Goal: Information Seeking & Learning: Check status

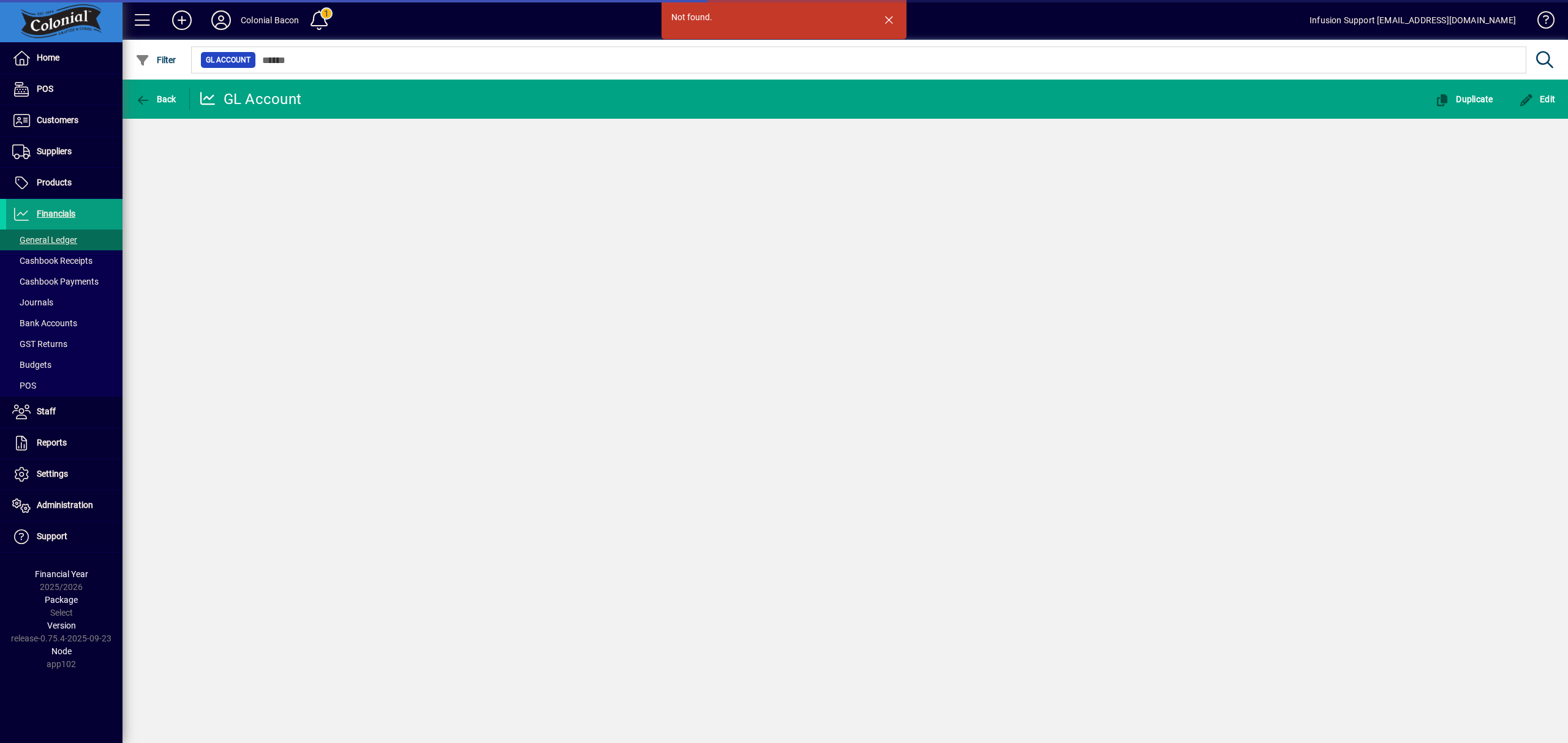
click at [647, 328] on div "Not found. Back GL Account Duplicate Edit" at bounding box center [845, 411] width 1446 height 664
click at [706, 329] on div "Not found. Back GL Account Duplicate Edit" at bounding box center [845, 411] width 1446 height 664
click at [52, 148] on span "Suppliers" at bounding box center [54, 152] width 35 height 10
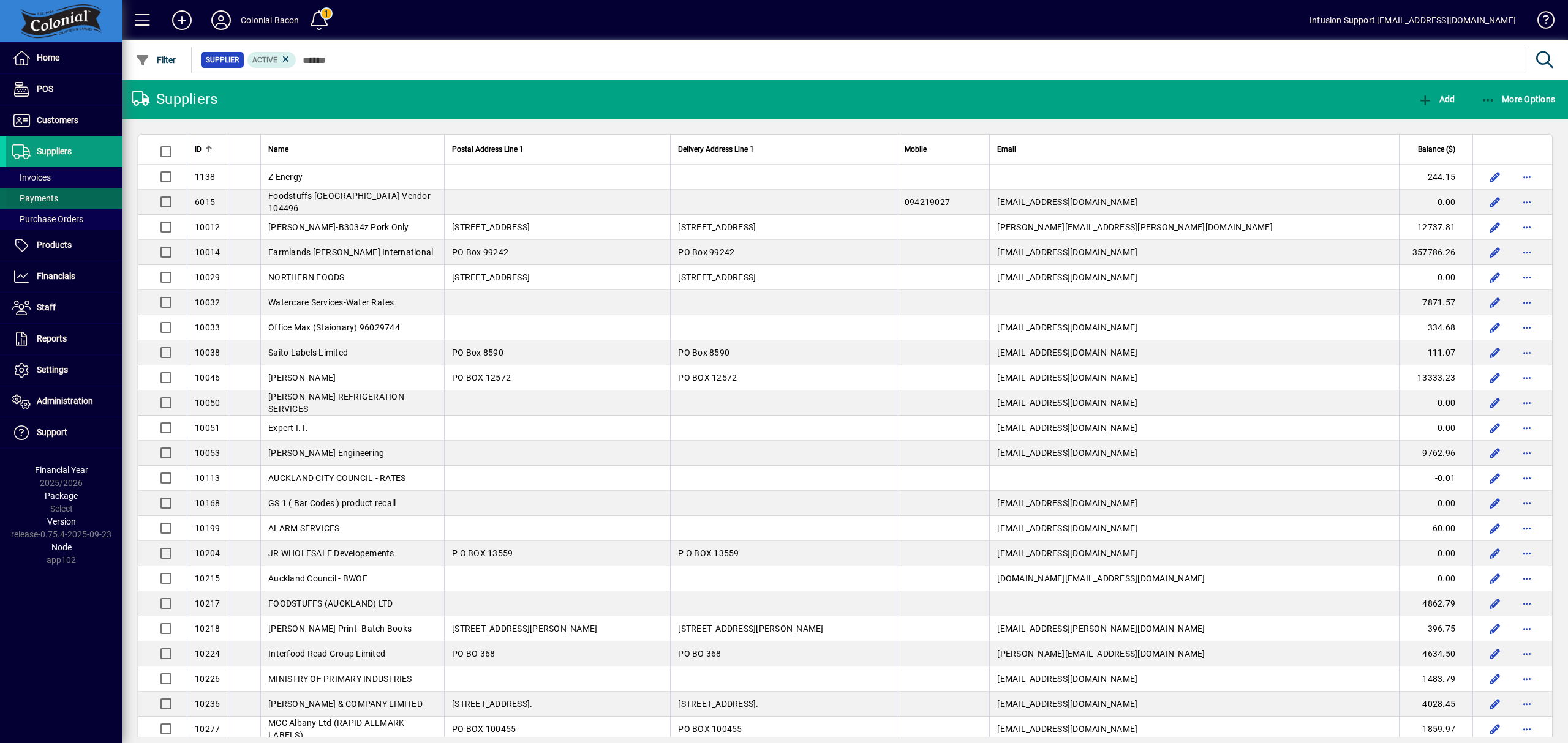
click at [45, 192] on span "Payments" at bounding box center [32, 198] width 52 height 12
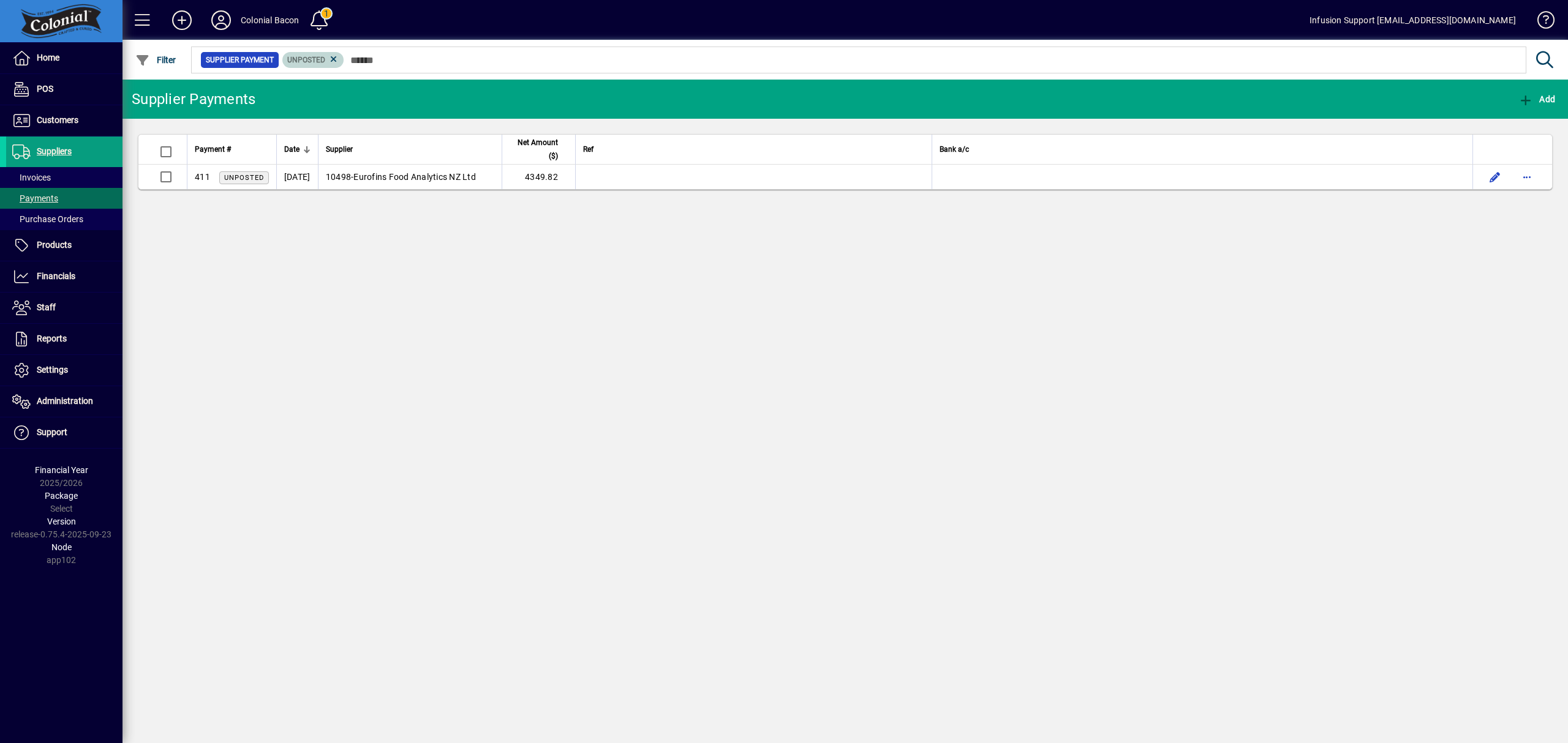
click at [331, 62] on icon at bounding box center [333, 59] width 11 height 11
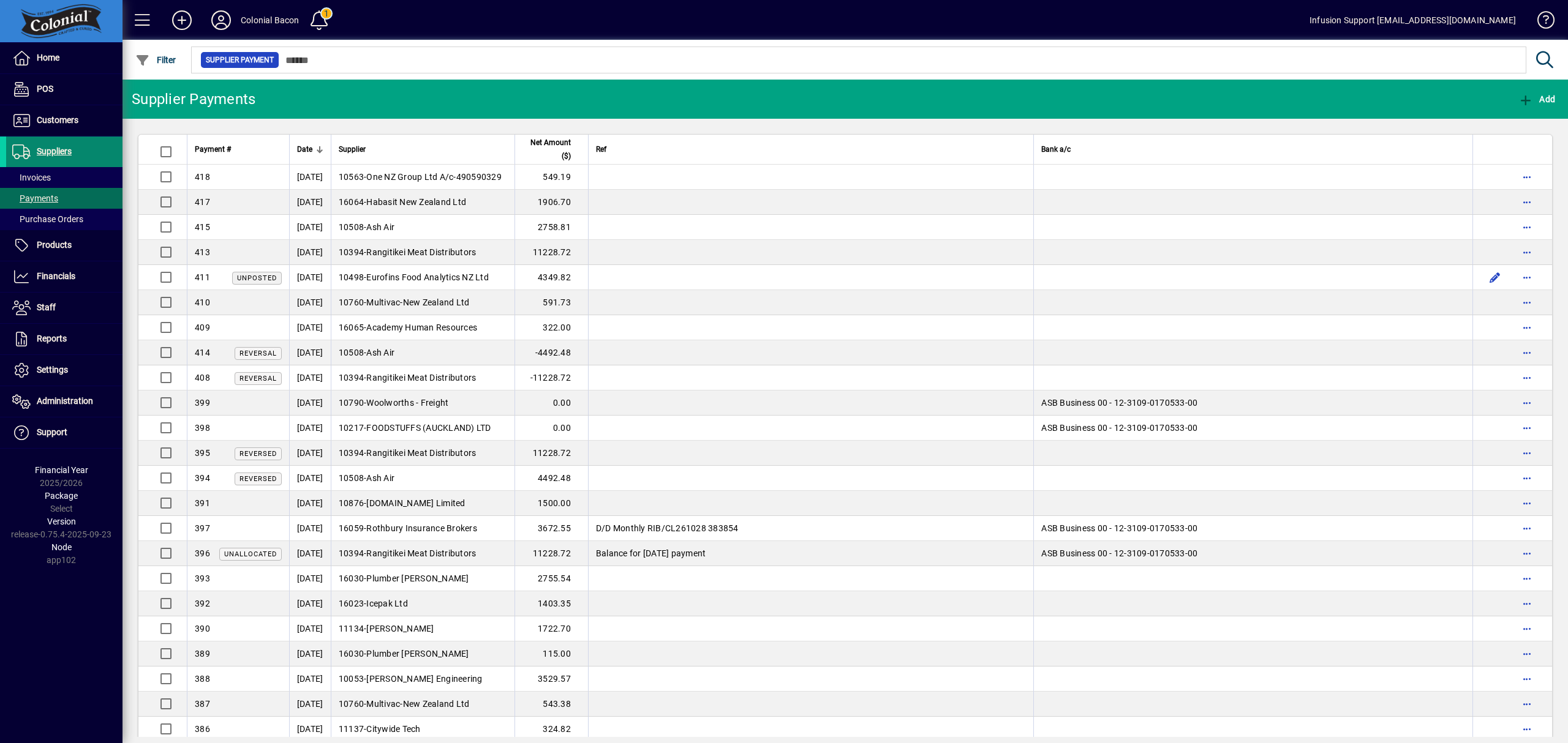
click at [67, 145] on span "Suppliers" at bounding box center [38, 152] width 66 height 15
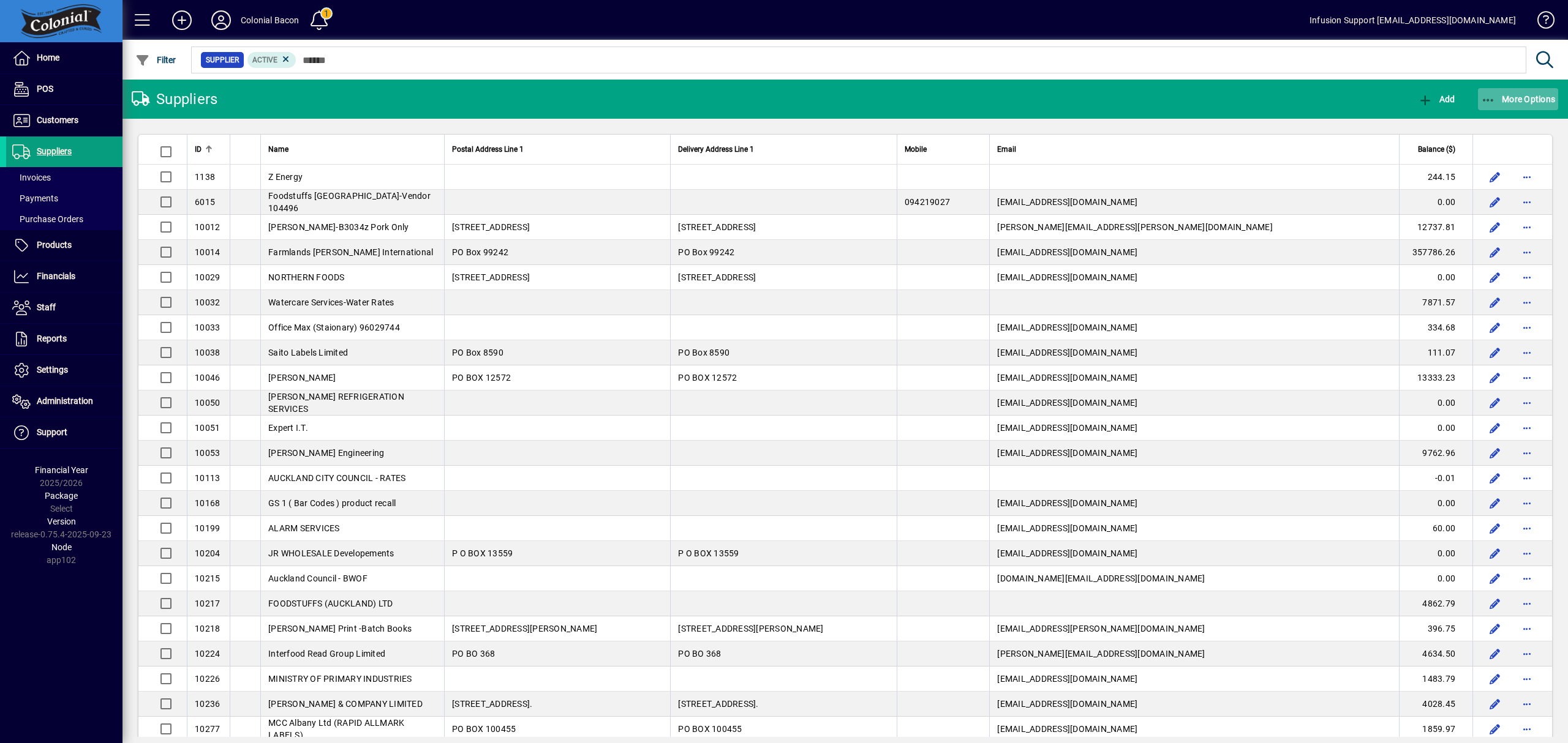
click at [1515, 96] on span "More Options" at bounding box center [1518, 99] width 75 height 10
click at [1469, 123] on span "Aged Trial Balance" at bounding box center [1472, 126] width 106 height 12
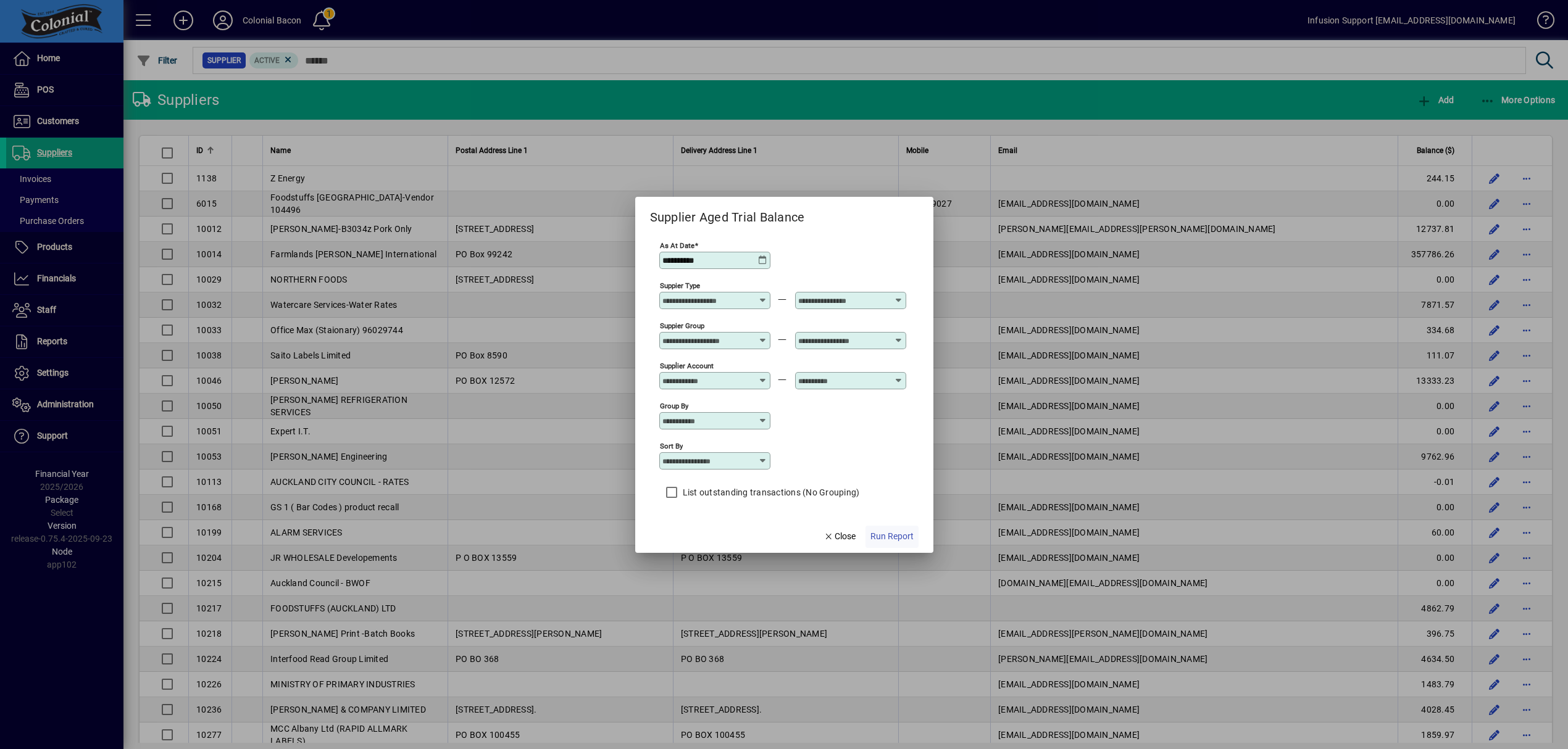
click at [874, 535] on span "Run Report" at bounding box center [891, 536] width 43 height 13
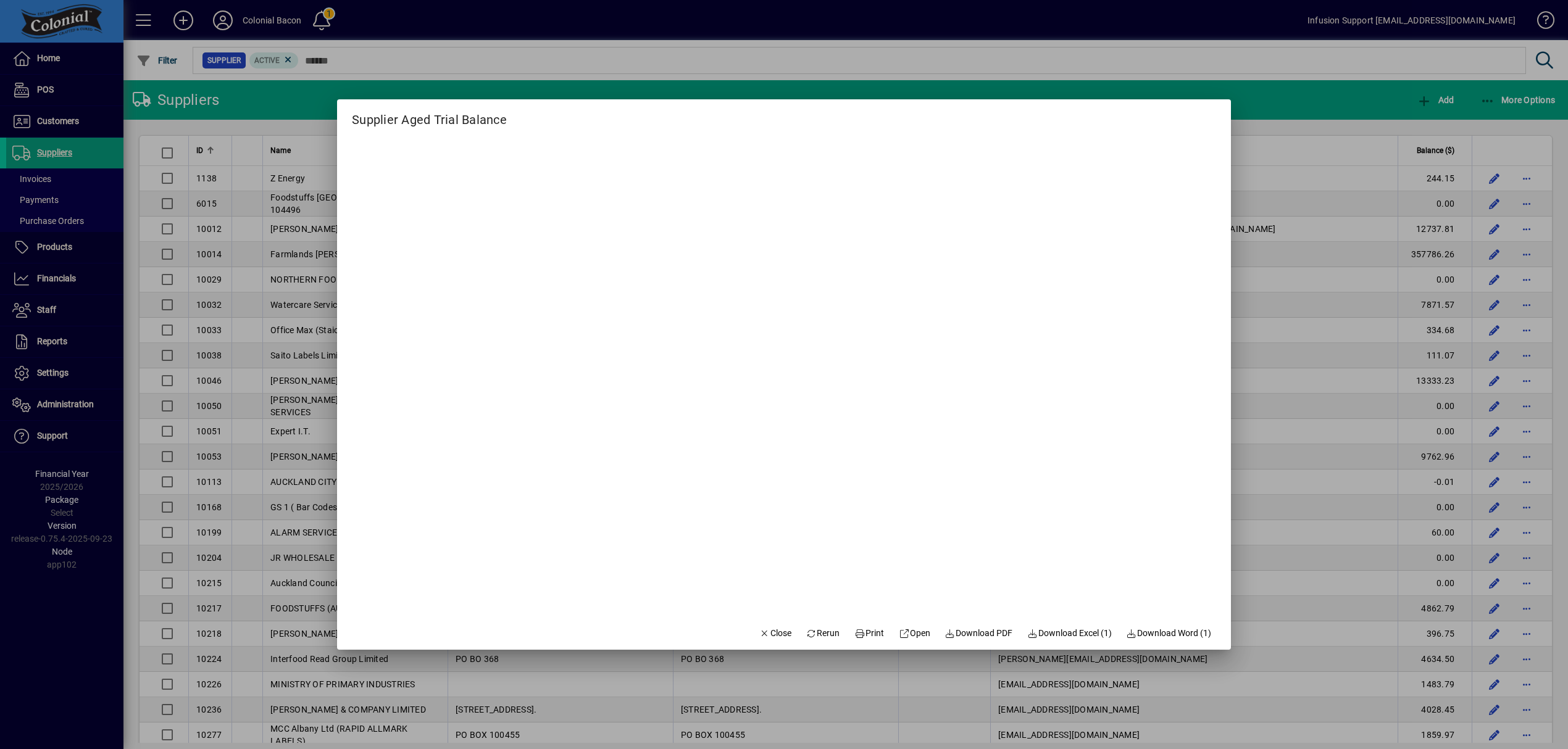
click at [1077, 628] on span "Download Excel (1)" at bounding box center [1069, 633] width 85 height 13
click at [759, 627] on span "Close" at bounding box center [775, 633] width 32 height 13
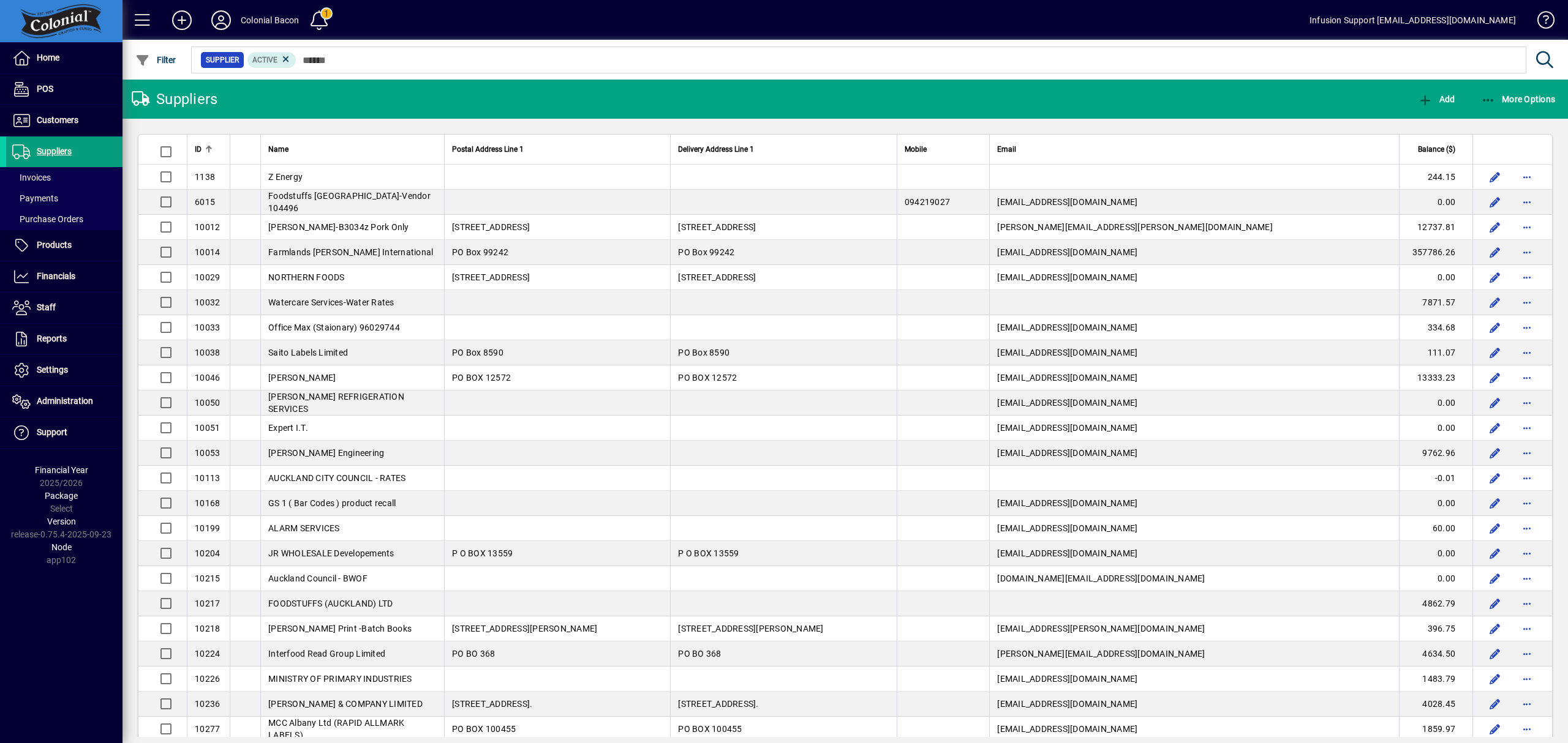
click at [1430, 147] on span "Balance ($)" at bounding box center [1436, 149] width 37 height 13
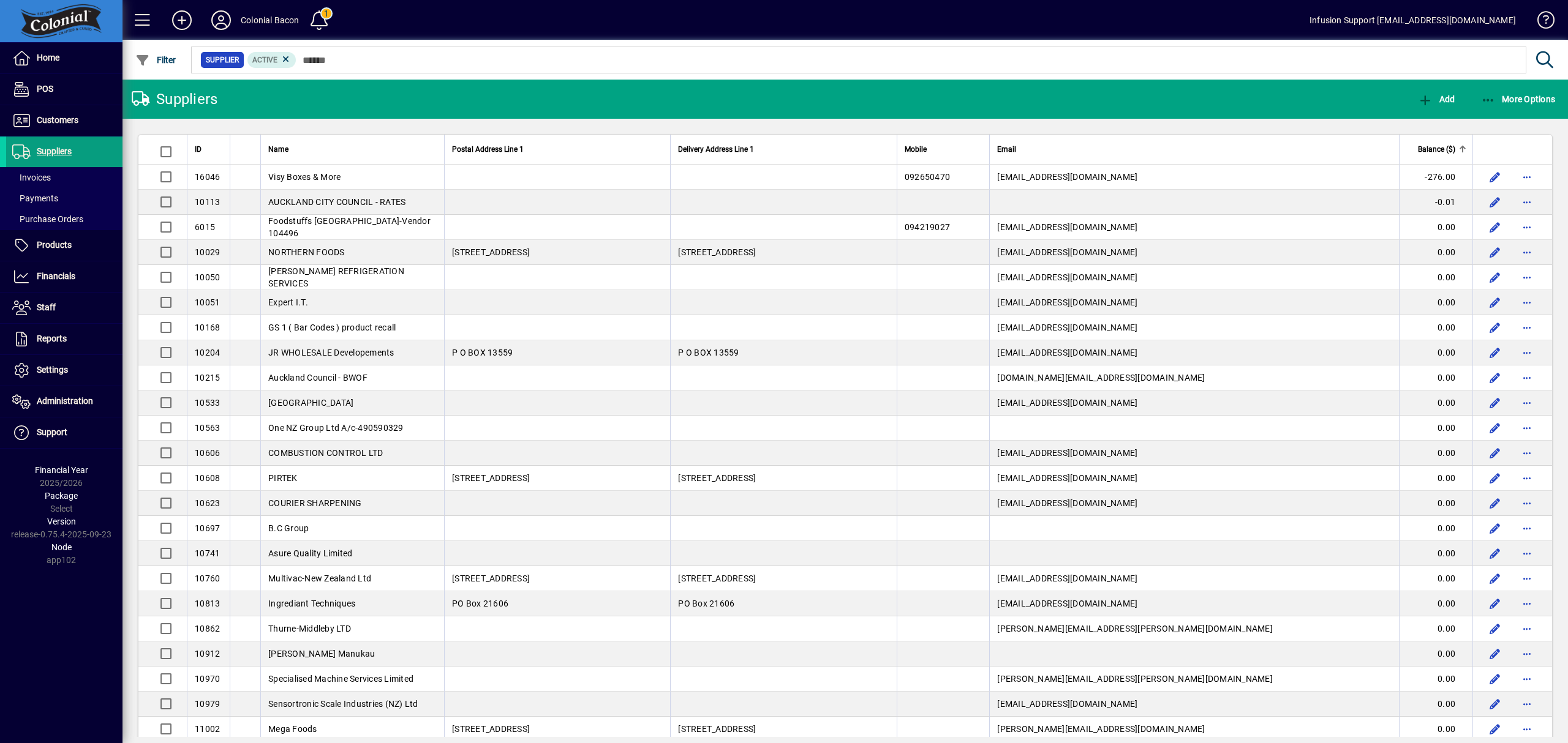
click at [1430, 147] on span "Balance ($)" at bounding box center [1436, 149] width 37 height 13
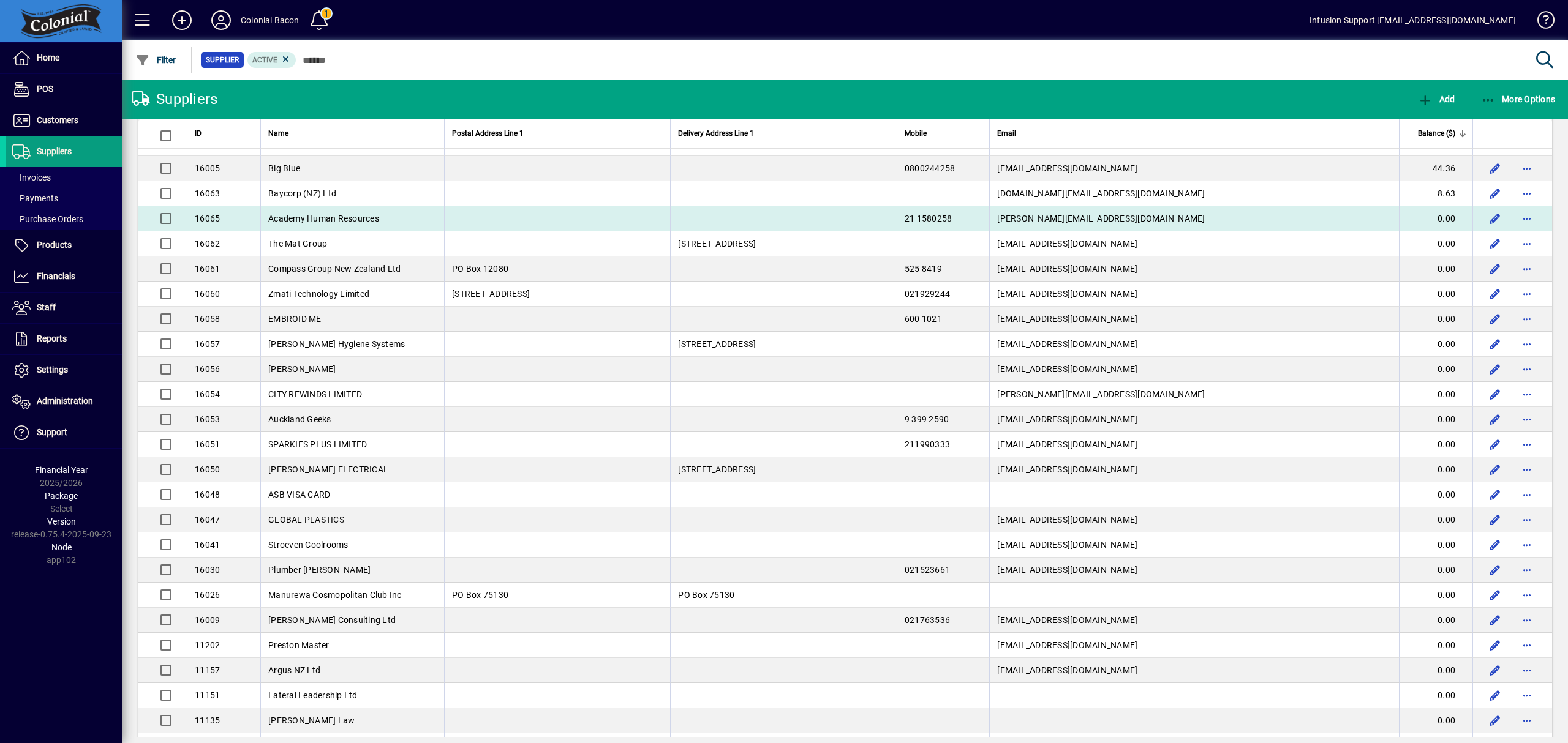
scroll to position [1691, 0]
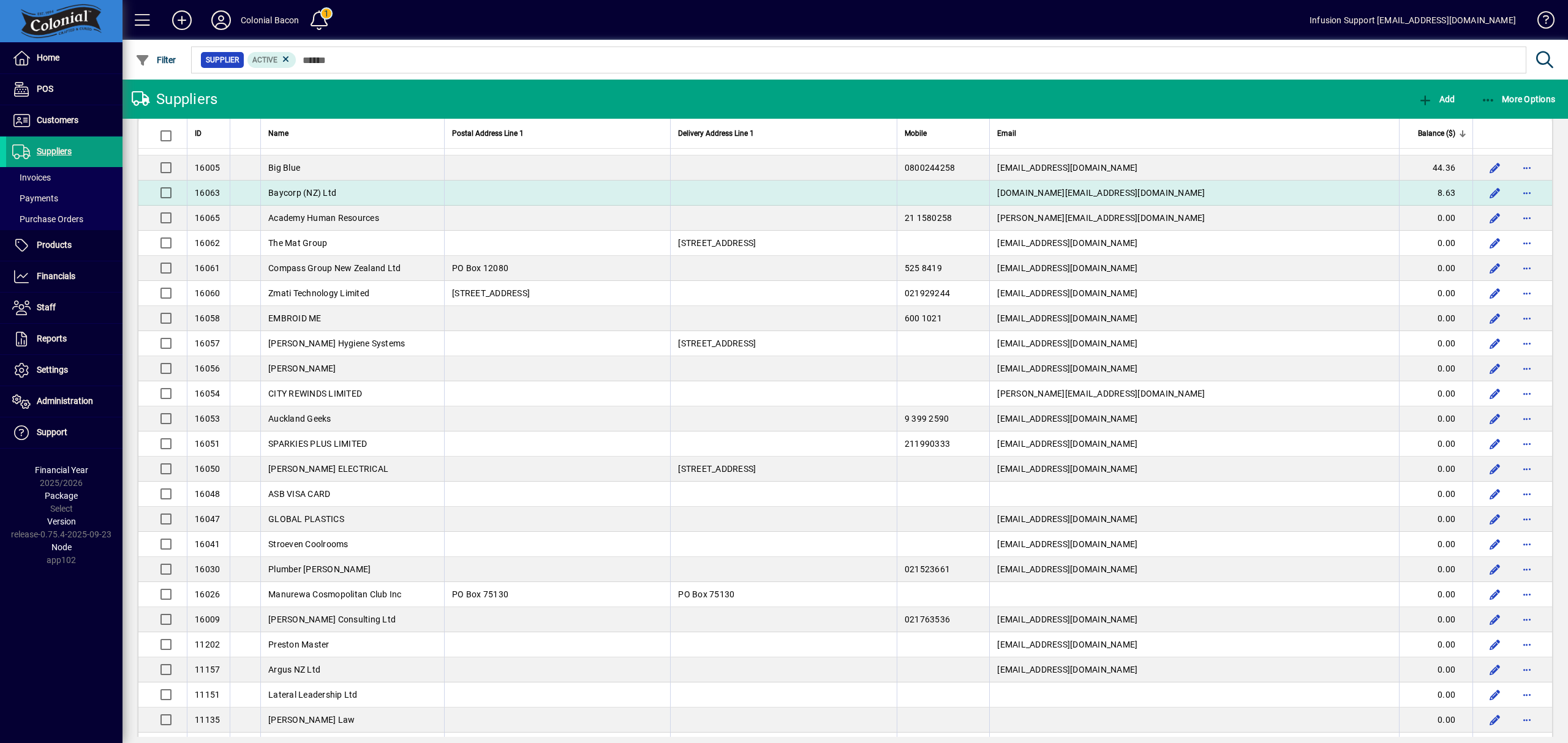
drag, startPoint x: 189, startPoint y: 147, endPoint x: 1451, endPoint y: 208, distance: 1263.5
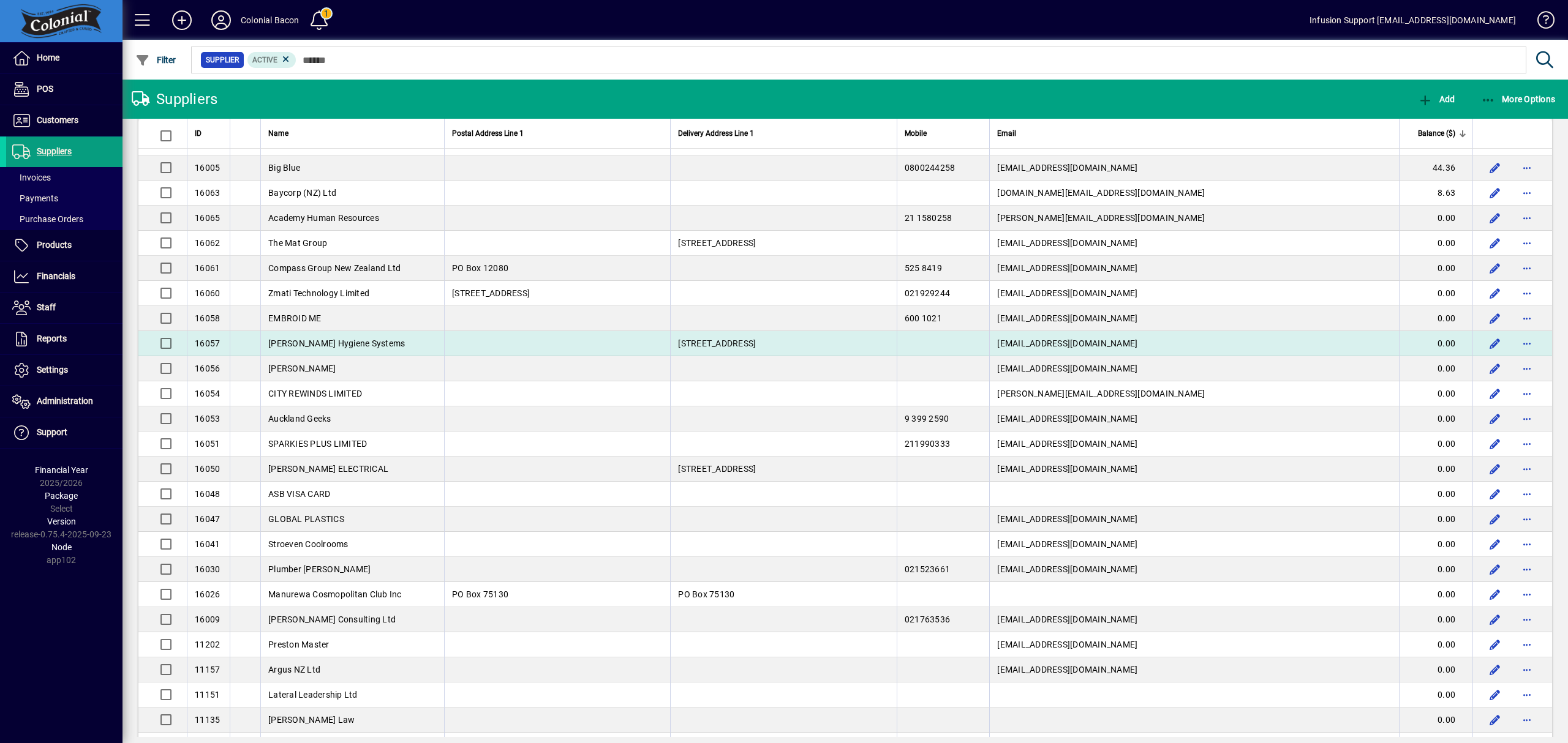
copy table "ID Name Postal Address Line 1 Delivery Address Line 1 Mobile Email Balance ($) …"
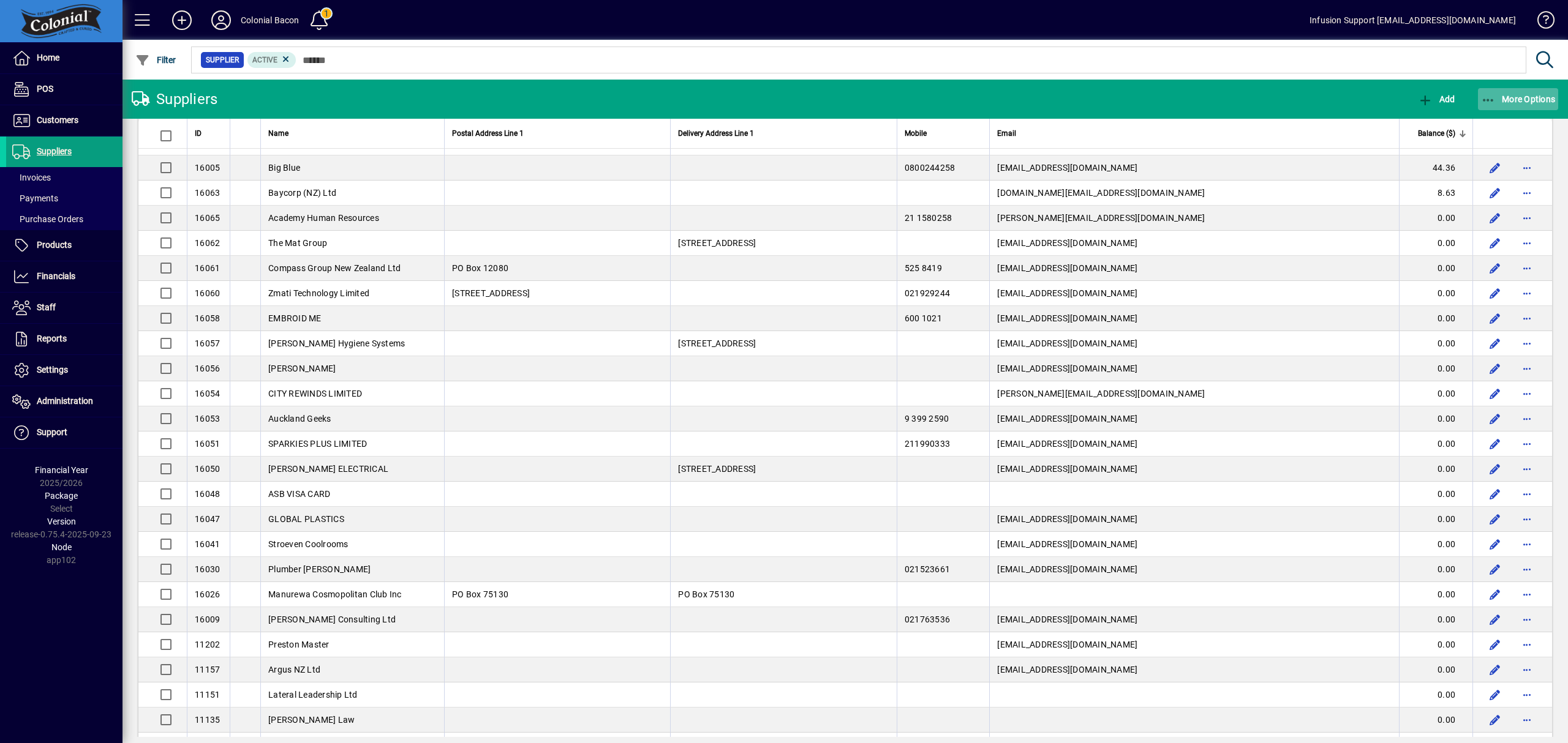
click at [1514, 102] on span "More Options" at bounding box center [1518, 99] width 75 height 10
click at [1495, 126] on span "Aged Trial Balance" at bounding box center [1472, 126] width 106 height 12
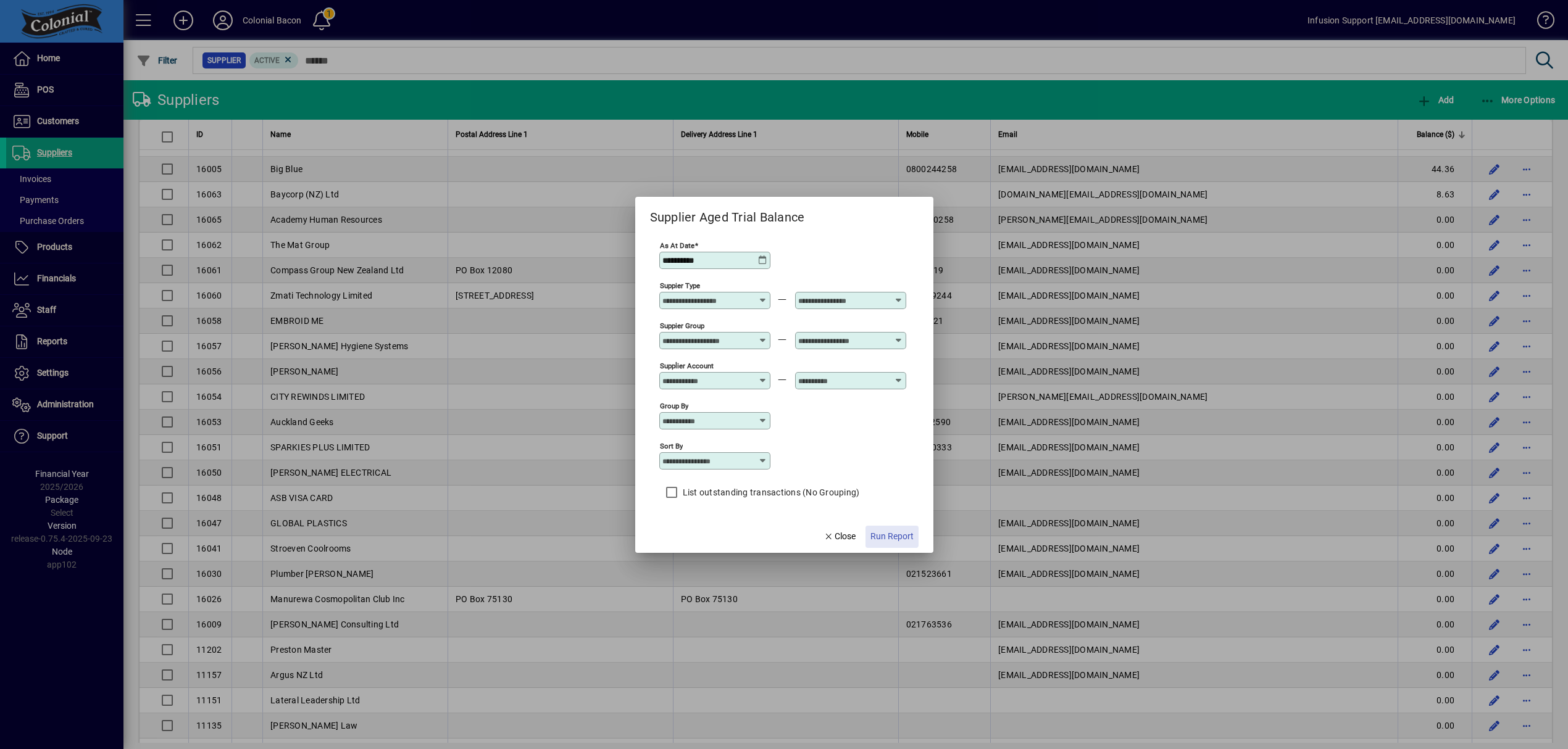
click at [884, 528] on span "button" at bounding box center [891, 537] width 53 height 29
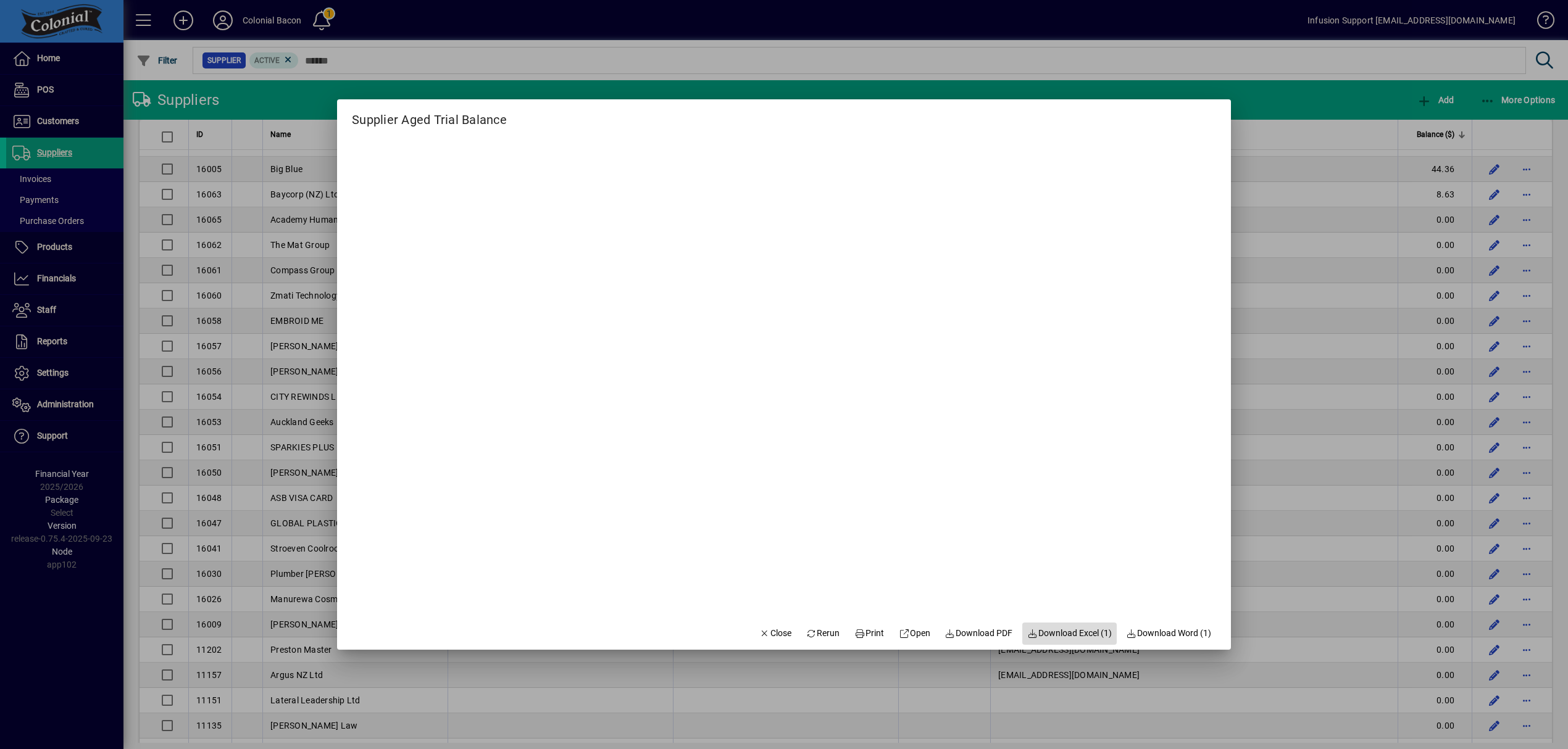
click at [1062, 635] on span "Download Excel (1)" at bounding box center [1069, 633] width 85 height 13
click at [779, 628] on span "Close" at bounding box center [775, 633] width 32 height 13
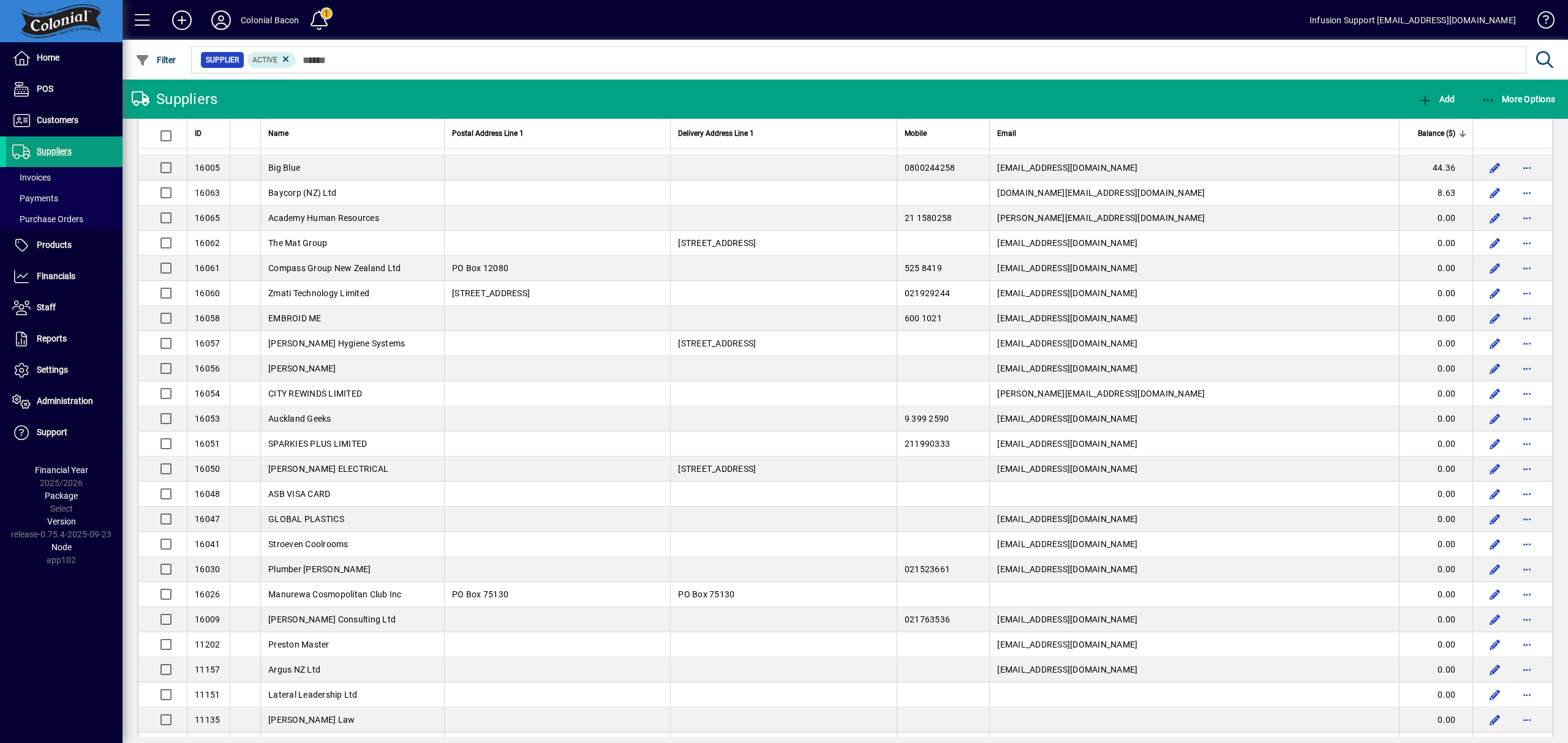
click at [394, 54] on mat-form-field "Supplier Active" at bounding box center [875, 60] width 1372 height 40
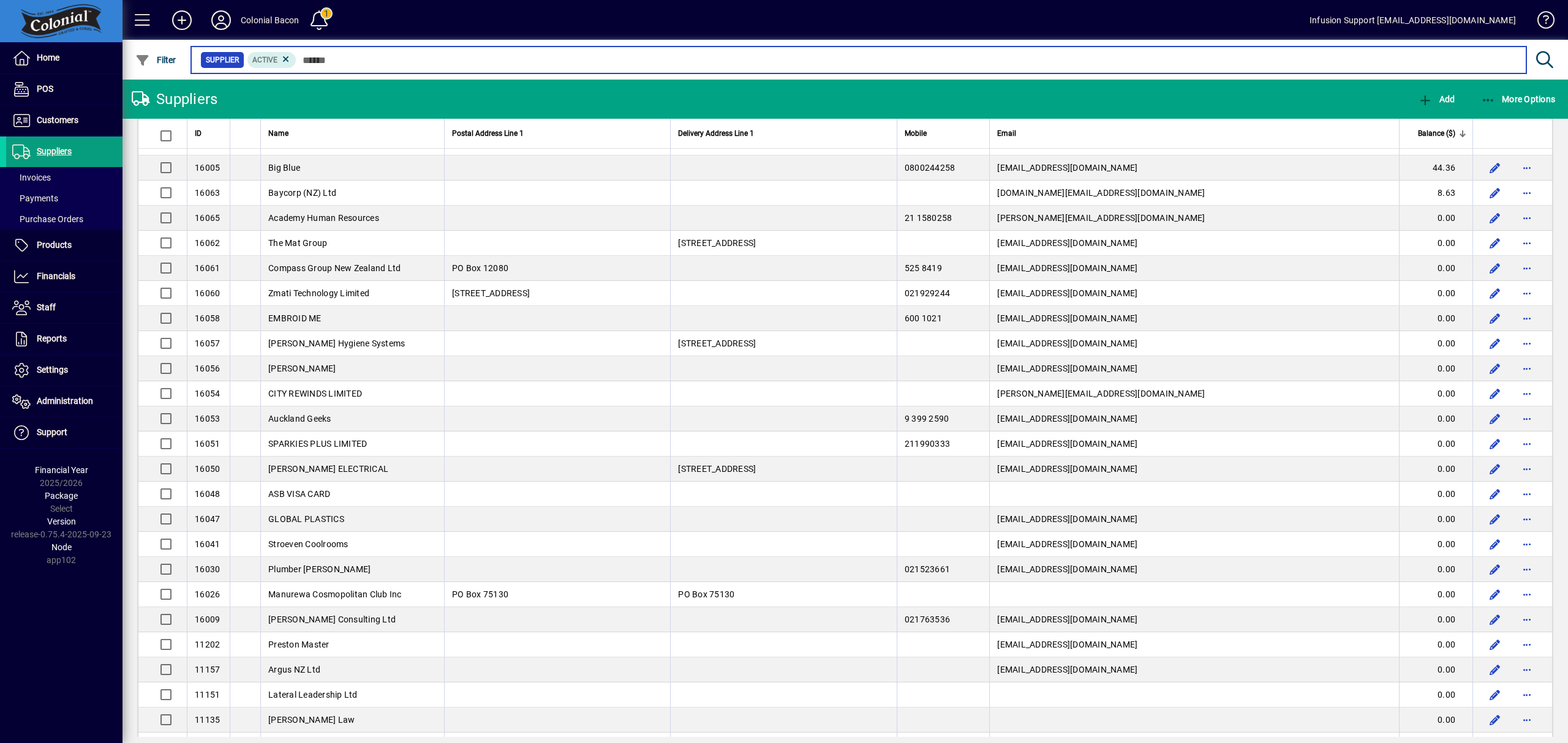
click at [403, 57] on input "text" at bounding box center [906, 60] width 1220 height 17
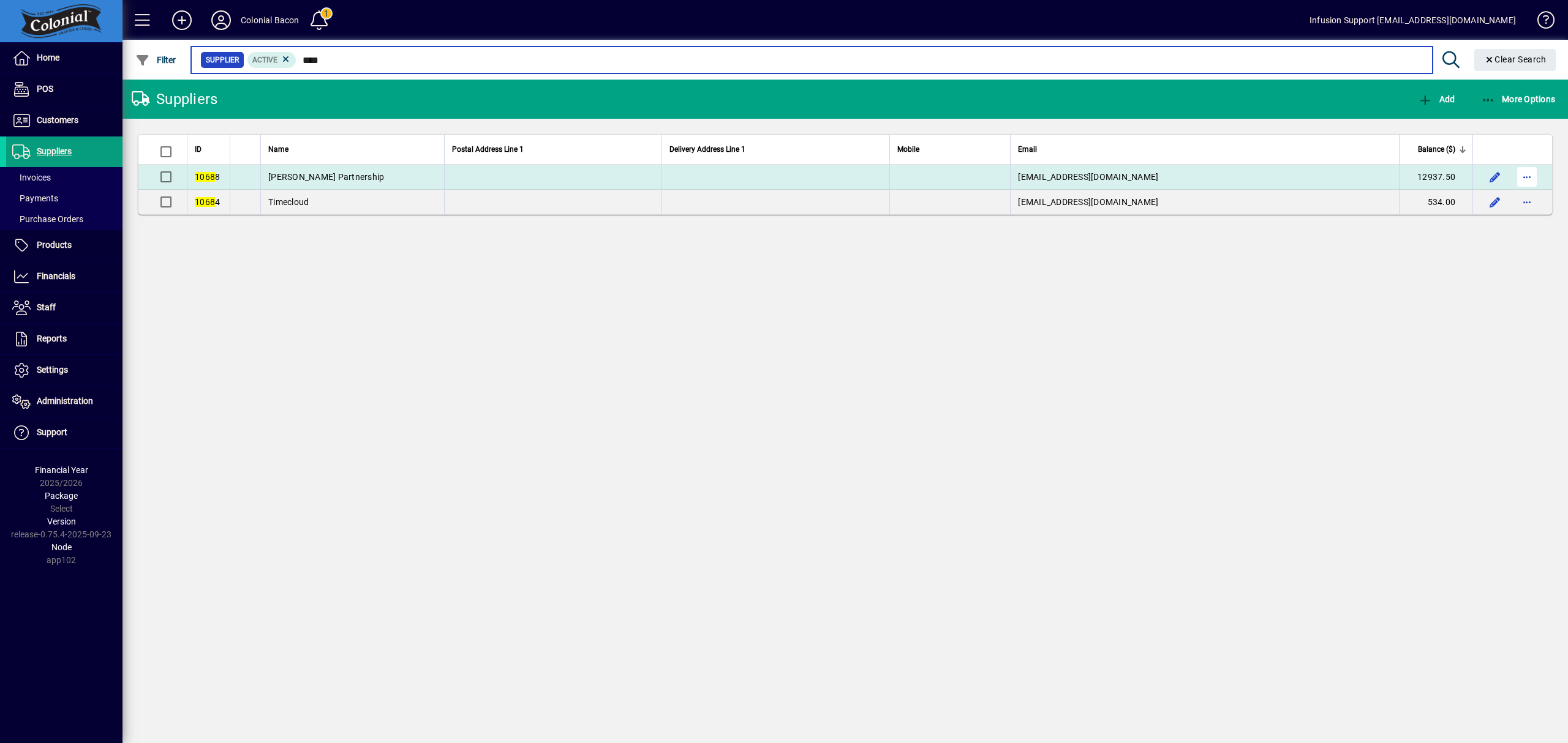
type input "****"
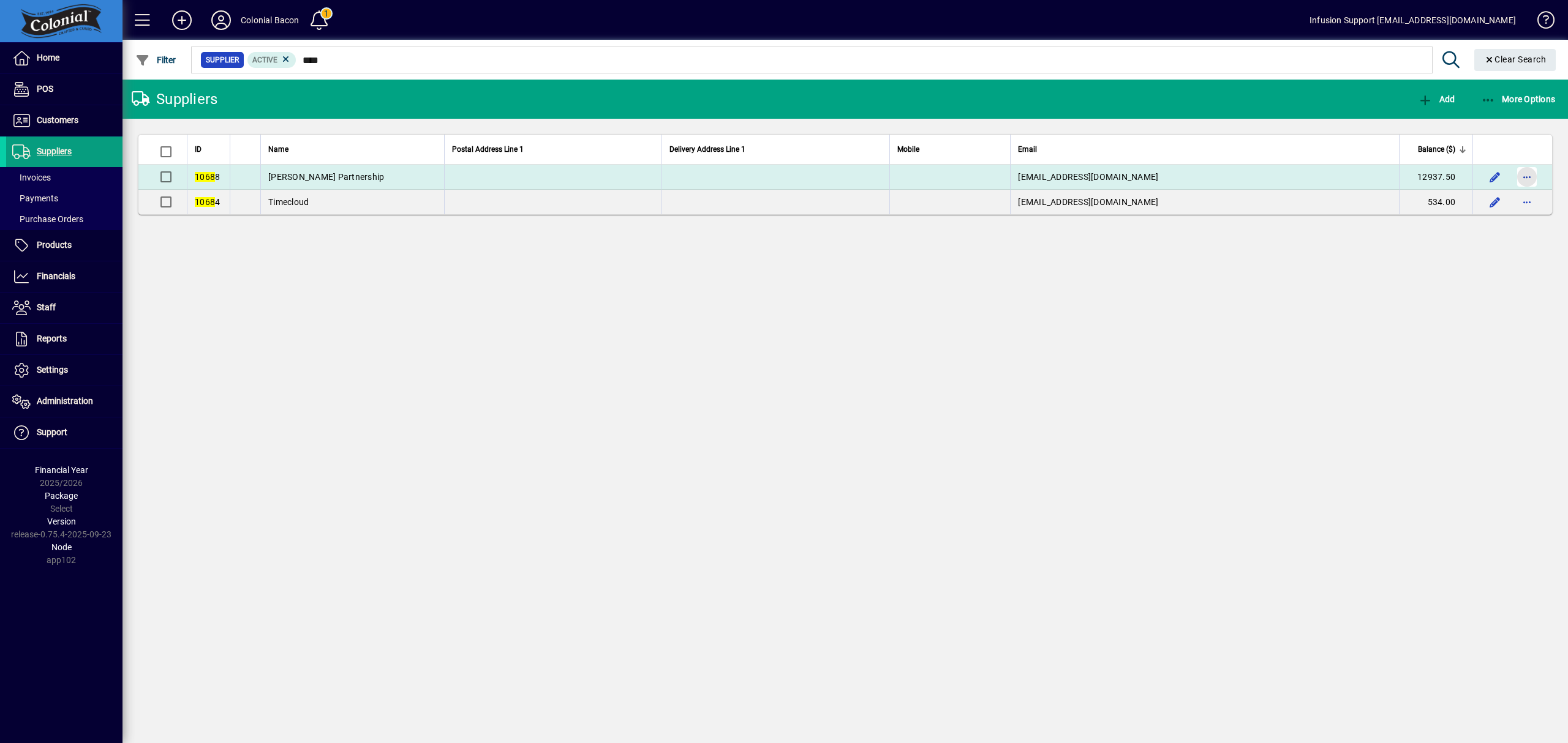
click at [1529, 174] on span "button" at bounding box center [1526, 177] width 29 height 29
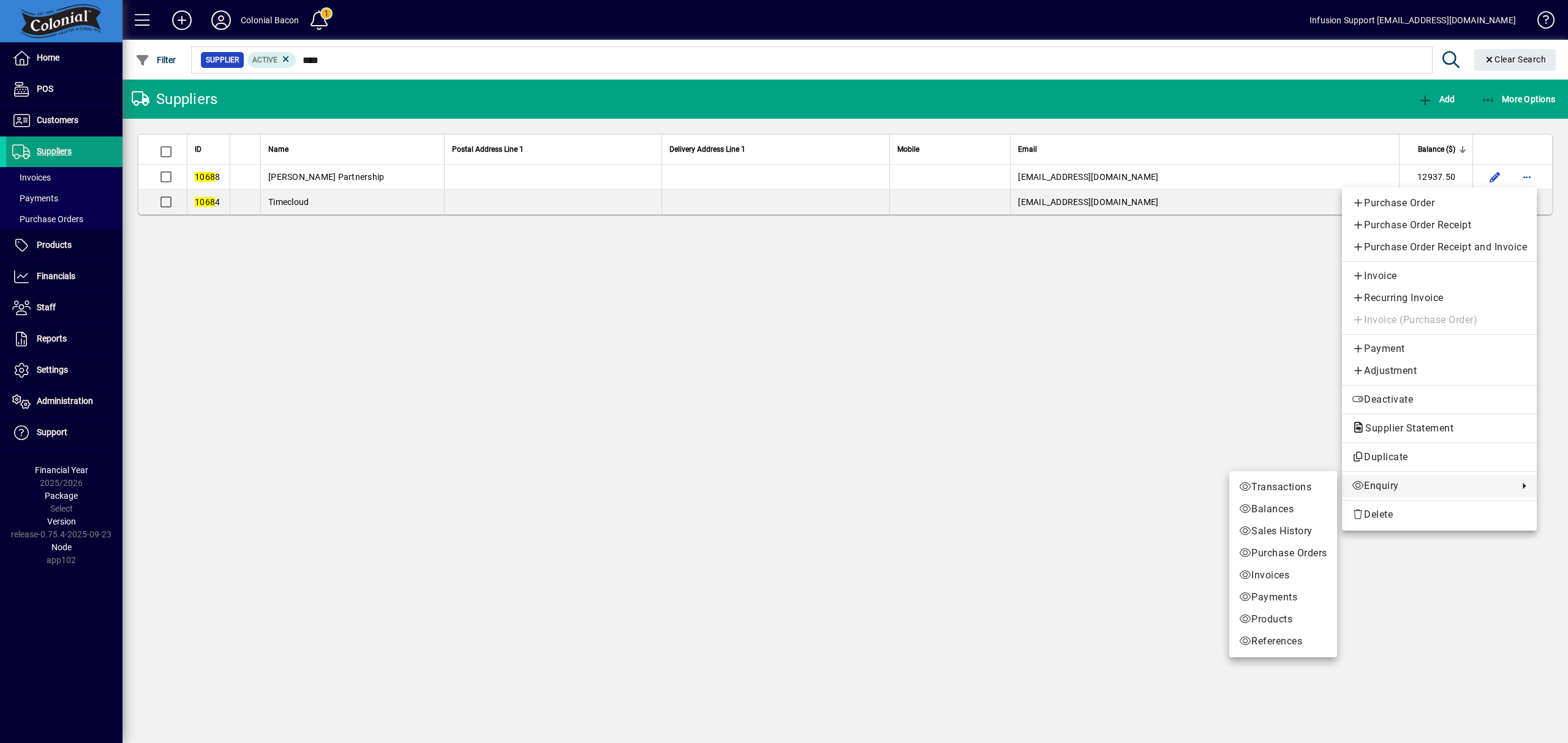
click at [1415, 484] on span "Enquiry" at bounding box center [1431, 486] width 161 height 15
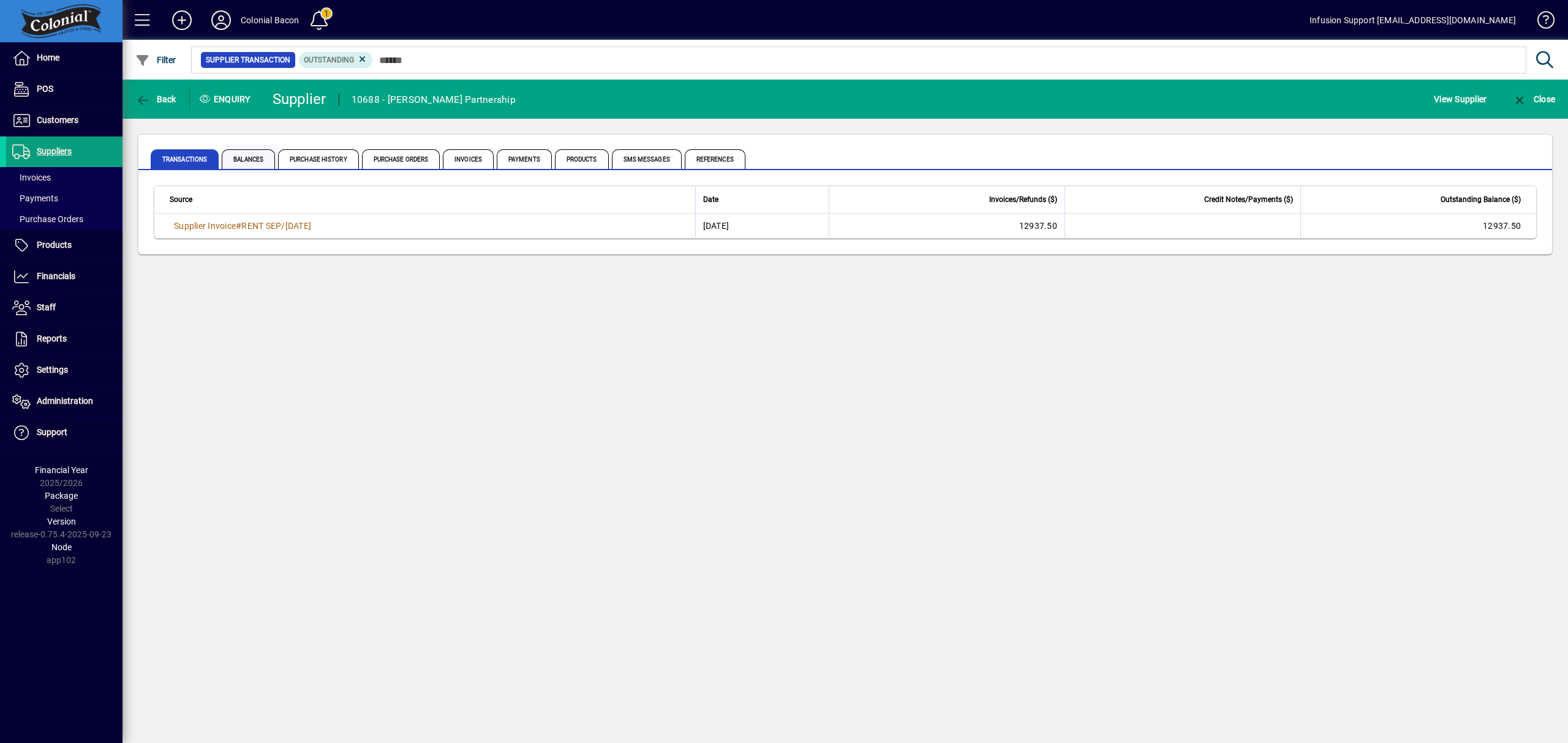
click at [252, 160] on span "Balances" at bounding box center [248, 159] width 53 height 20
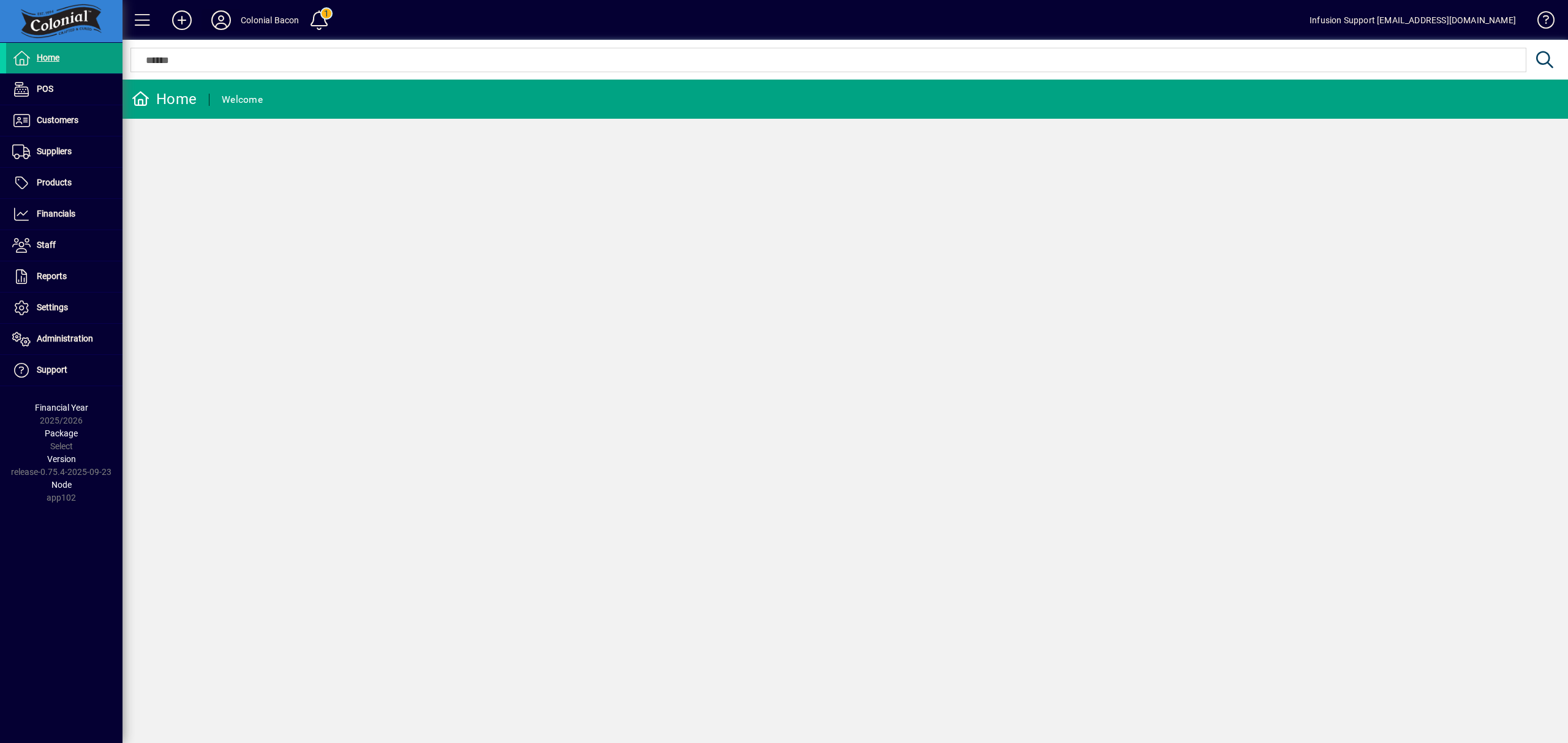
click at [227, 22] on icon at bounding box center [221, 20] width 24 height 20
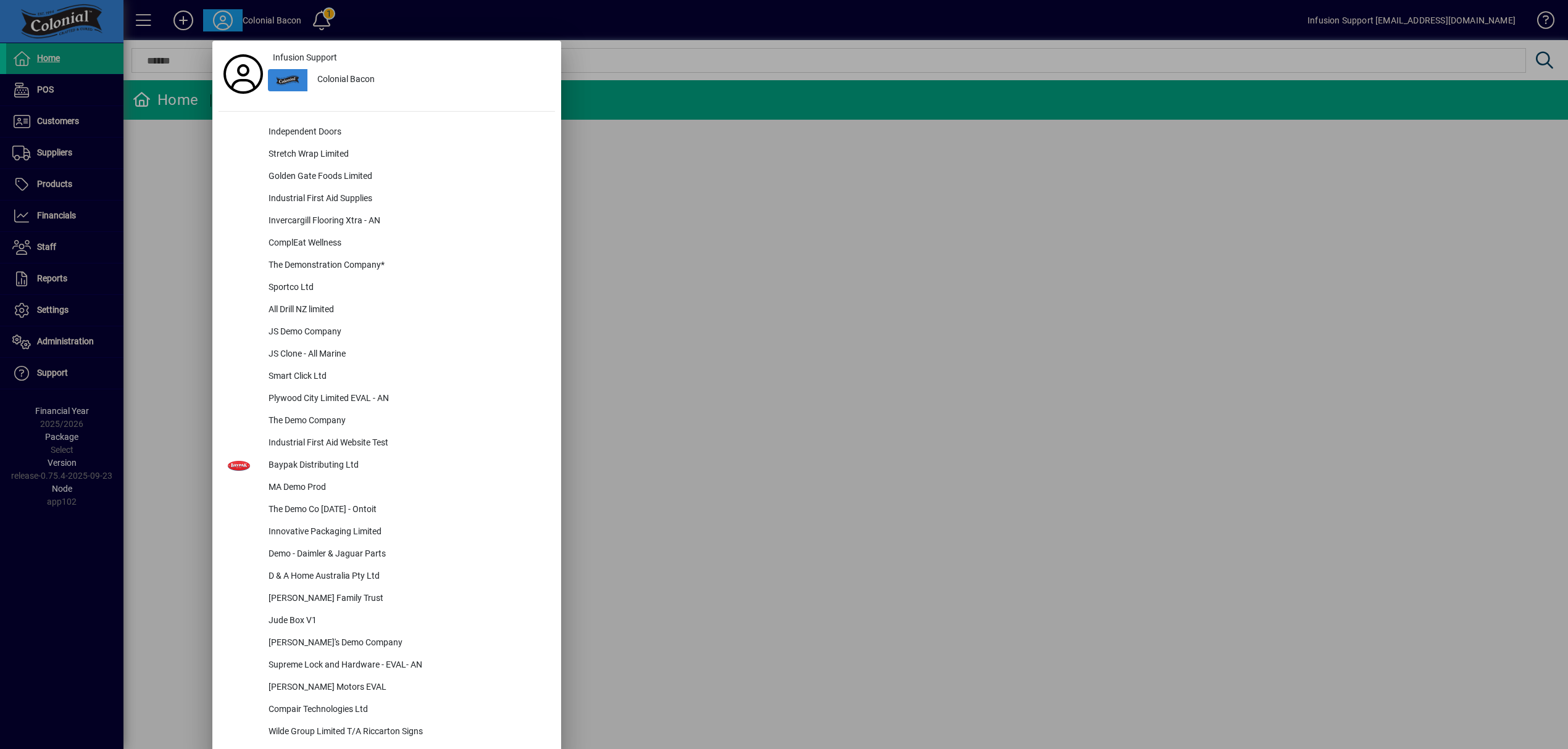
scroll to position [643, 0]
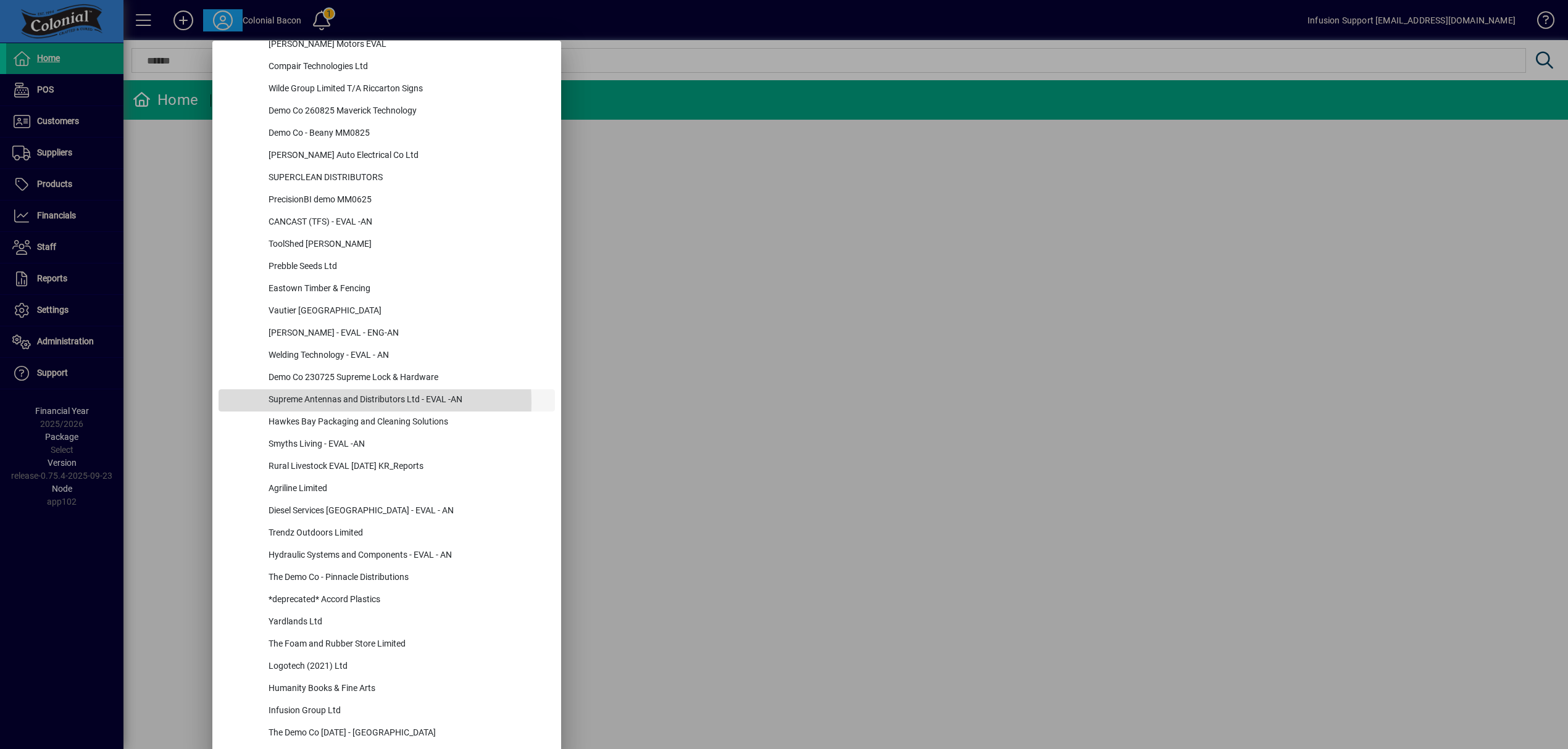
click at [332, 402] on div "Supreme Antennas and Distributors Ltd - EVAL -AN" at bounding box center [406, 401] width 296 height 22
